Goal: Use online tool/utility: Utilize a website feature to perform a specific function

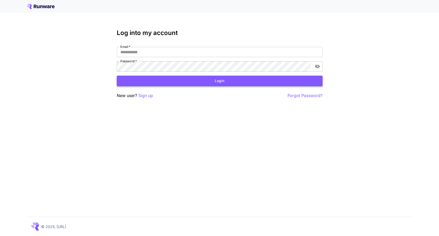
type input "**********"
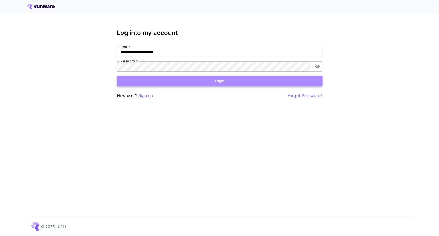
click at [154, 80] on button "Login" at bounding box center [220, 81] width 206 height 11
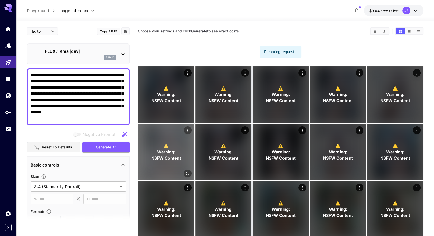
type input "*******"
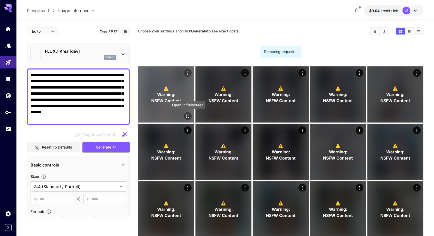
type input "*******"
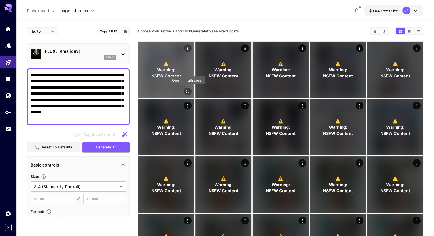
click at [188, 92] on icon "Open in fullscreen" at bounding box center [187, 91] width 5 height 5
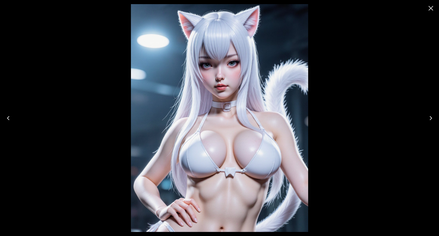
click at [430, 118] on icon "Next" at bounding box center [430, 118] width 8 height 8
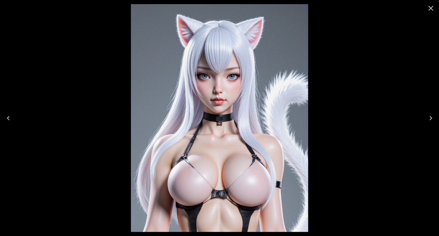
click at [430, 118] on icon "Next" at bounding box center [430, 118] width 8 height 8
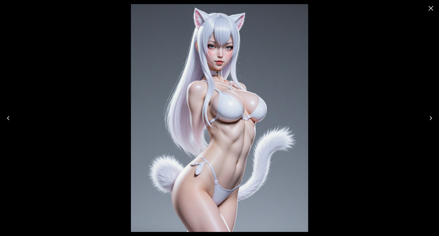
click at [430, 118] on icon "Next" at bounding box center [430, 118] width 8 height 8
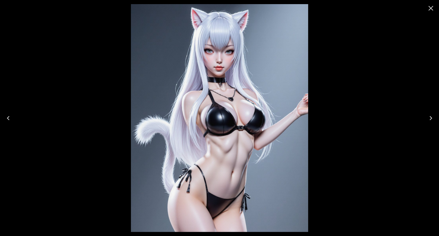
click at [430, 118] on icon "Next" at bounding box center [430, 118] width 8 height 8
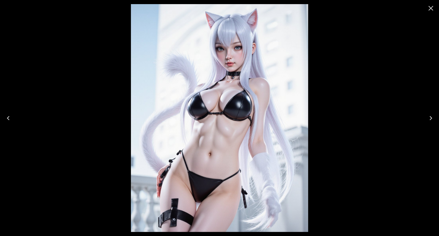
click at [430, 118] on icon "Next" at bounding box center [430, 118] width 8 height 8
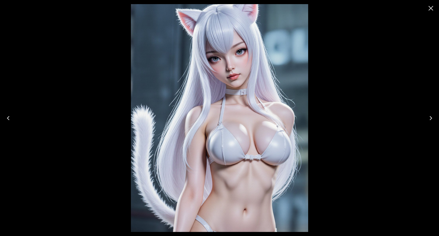
click at [430, 115] on icon "Next" at bounding box center [430, 118] width 8 height 8
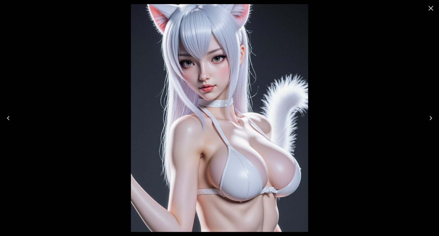
click at [432, 117] on icon "Next" at bounding box center [430, 118] width 8 height 8
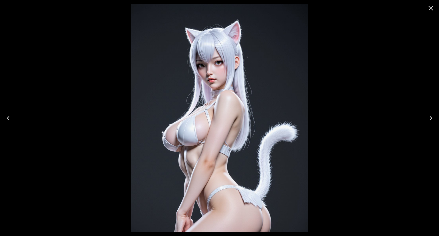
click at [432, 117] on icon "Next" at bounding box center [430, 118] width 8 height 8
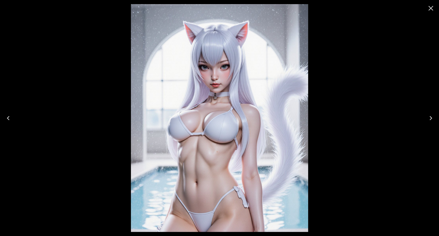
click at [432, 117] on icon "Next" at bounding box center [430, 118] width 8 height 8
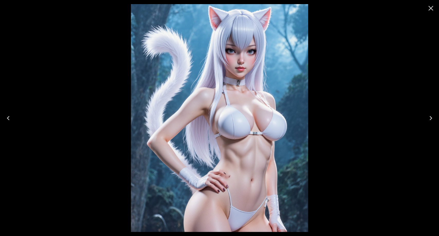
click at [432, 117] on icon "Next" at bounding box center [430, 118] width 8 height 8
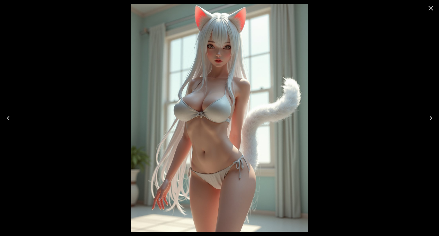
click at [432, 117] on icon "Next" at bounding box center [430, 118] width 8 height 8
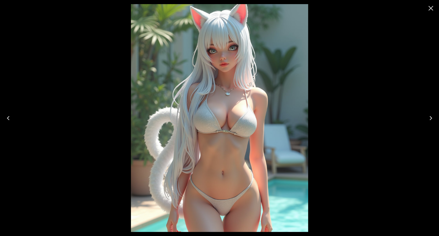
click at [432, 117] on icon "Next" at bounding box center [430, 118] width 8 height 8
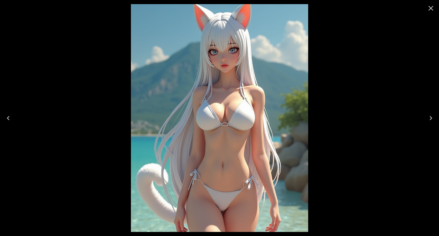
click at [432, 117] on icon "Next" at bounding box center [430, 118] width 8 height 8
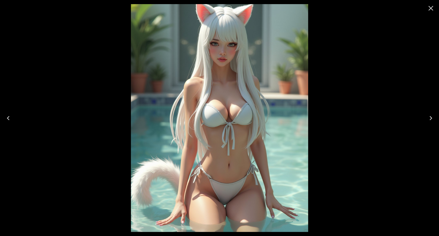
click at [432, 117] on icon "Next" at bounding box center [430, 118] width 8 height 8
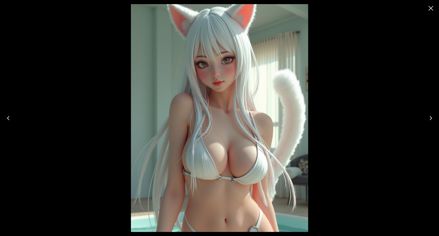
click at [432, 117] on icon "Next" at bounding box center [430, 118] width 8 height 8
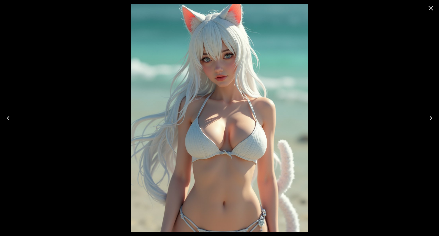
click at [431, 8] on icon "Close" at bounding box center [430, 8] width 8 height 8
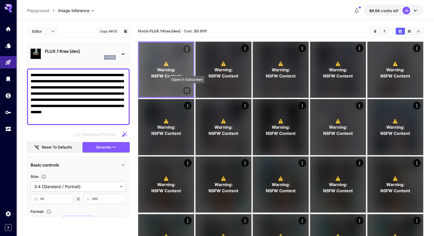
click at [188, 91] on icon "Open in fullscreen" at bounding box center [187, 90] width 5 height 5
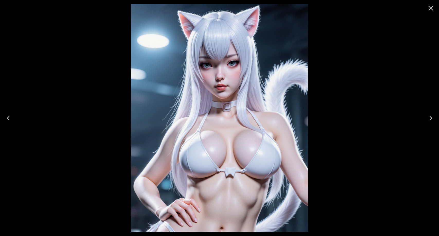
click at [431, 117] on icon "Next" at bounding box center [430, 118] width 8 height 8
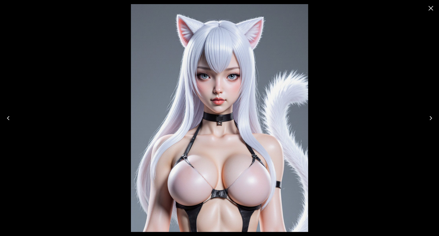
click at [431, 117] on icon "Next" at bounding box center [430, 118] width 8 height 8
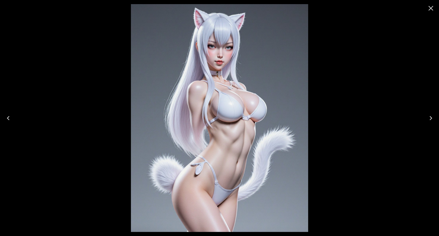
click at [431, 117] on icon "Next" at bounding box center [430, 118] width 8 height 8
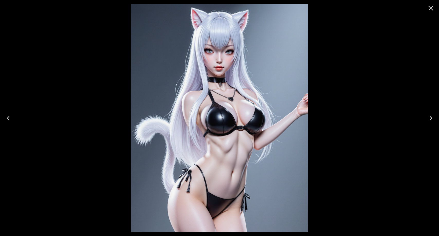
click at [432, 9] on icon "Close" at bounding box center [430, 8] width 8 height 8
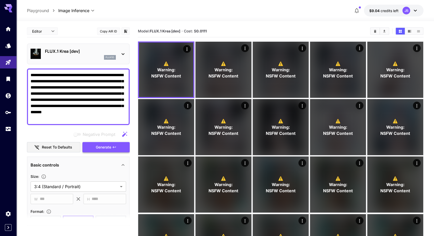
click at [95, 147] on button "Generate" at bounding box center [106, 147] width 47 height 11
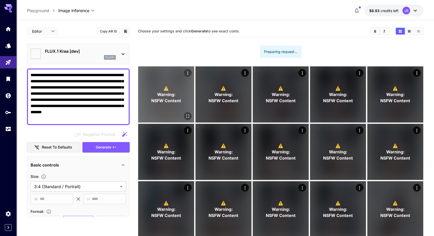
type input "*******"
click at [189, 115] on icon "Open in fullscreen" at bounding box center [187, 115] width 3 height 3
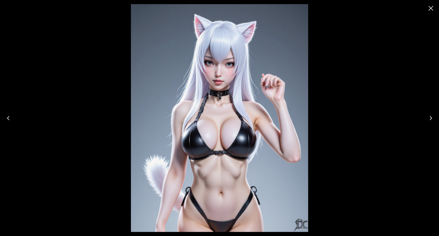
click at [433, 116] on icon "Next" at bounding box center [430, 118] width 8 height 8
